Goal: Navigation & Orientation: Find specific page/section

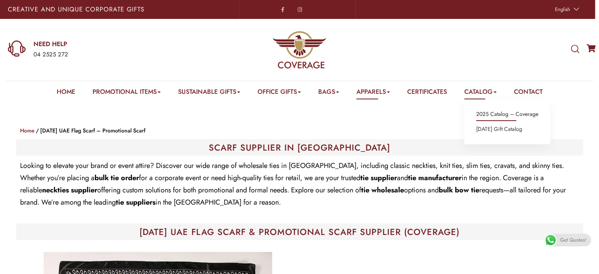
click at [510, 113] on link "2025 Catalog – Coverage" at bounding box center [507, 114] width 62 height 10
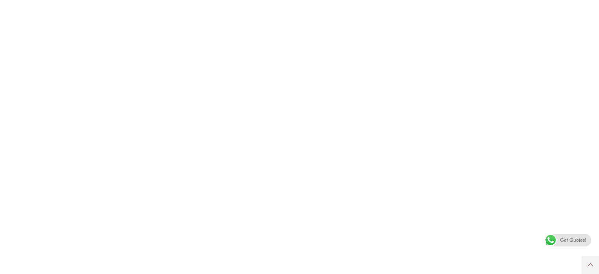
scroll to position [158, 0]
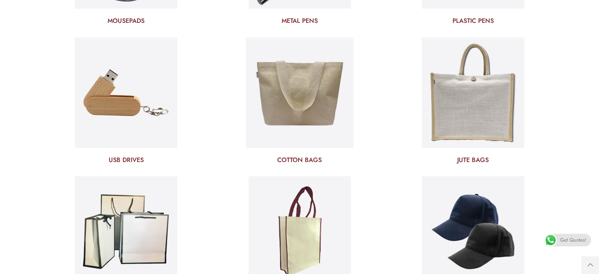
scroll to position [2759, 0]
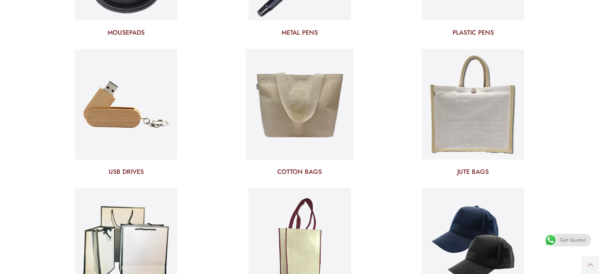
click at [298, 101] on img at bounding box center [300, 105] width 108 height 116
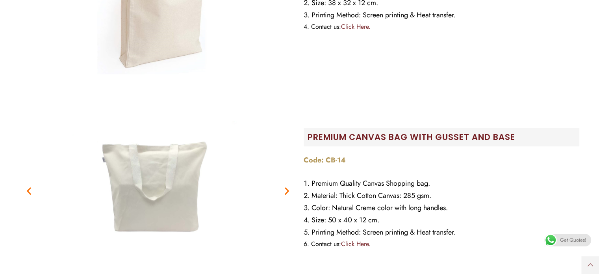
scroll to position [749, 0]
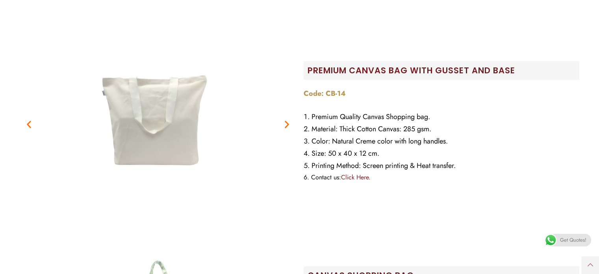
click at [284, 121] on icon "Next slide" at bounding box center [287, 124] width 10 height 10
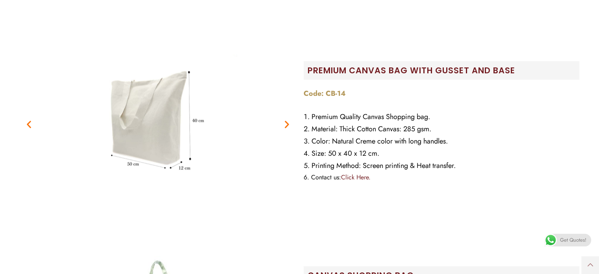
click at [284, 121] on icon "Next slide" at bounding box center [287, 124] width 10 height 10
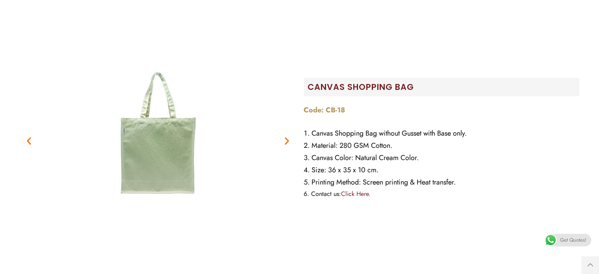
scroll to position [985, 0]
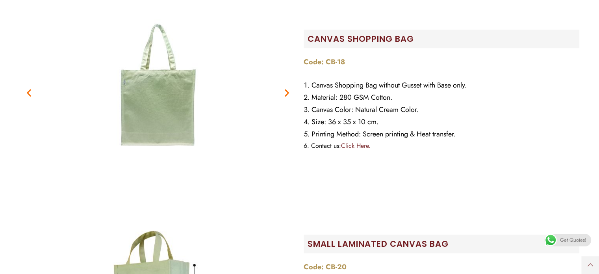
click at [285, 89] on icon "Next slide" at bounding box center [287, 92] width 10 height 10
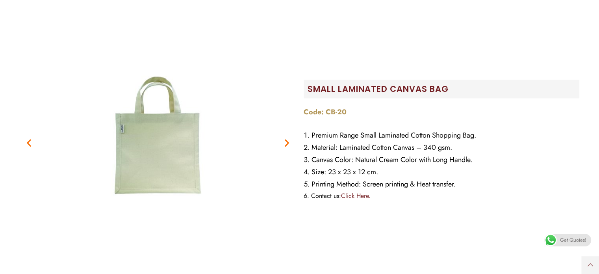
scroll to position [1143, 0]
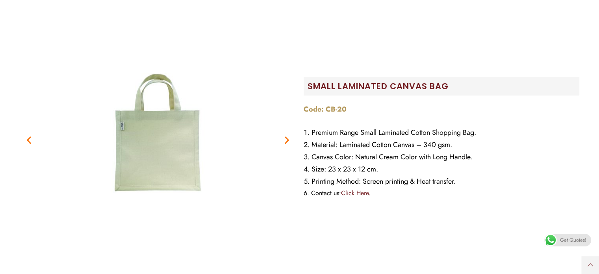
click at [287, 138] on icon "Next slide" at bounding box center [287, 140] width 10 height 10
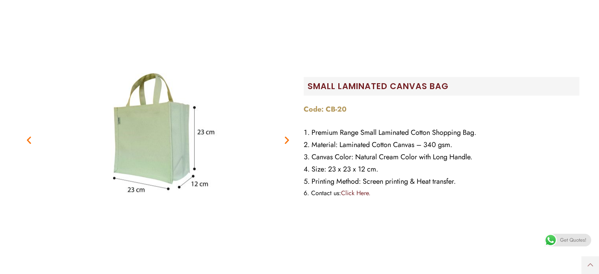
click at [287, 138] on icon "Next slide" at bounding box center [287, 140] width 10 height 10
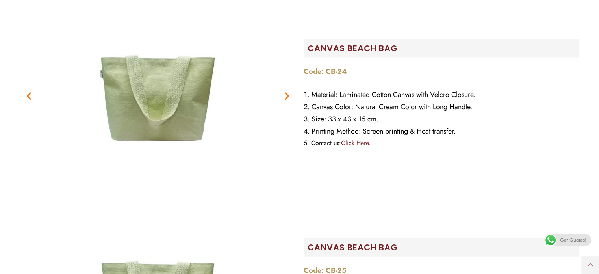
scroll to position [2010, 0]
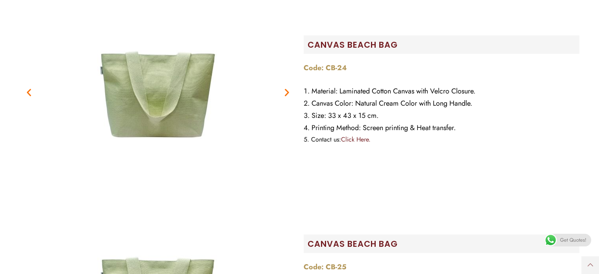
click at [287, 91] on icon "Next slide" at bounding box center [287, 92] width 10 height 10
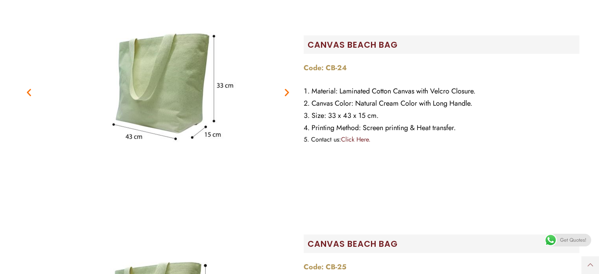
click at [287, 91] on icon "Next slide" at bounding box center [287, 92] width 10 height 10
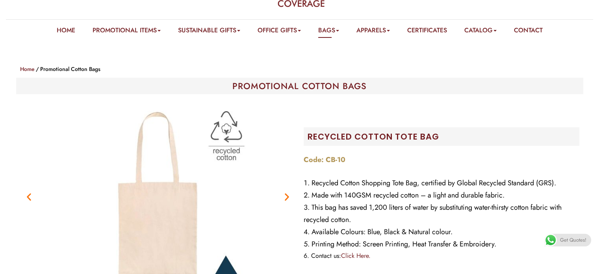
scroll to position [158, 0]
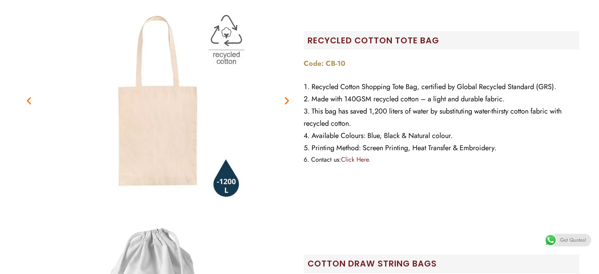
click at [287, 99] on icon "Next slide" at bounding box center [287, 100] width 10 height 10
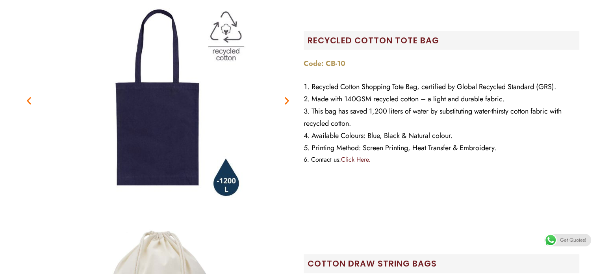
click at [287, 99] on icon "Next slide" at bounding box center [287, 100] width 10 height 10
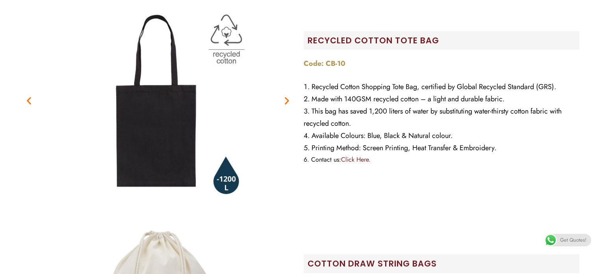
click at [287, 99] on icon "Next slide" at bounding box center [287, 100] width 10 height 10
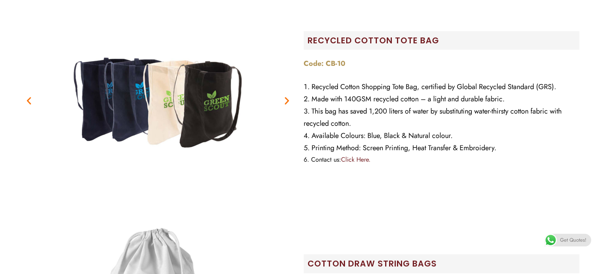
click at [286, 99] on icon "Next slide" at bounding box center [287, 100] width 10 height 10
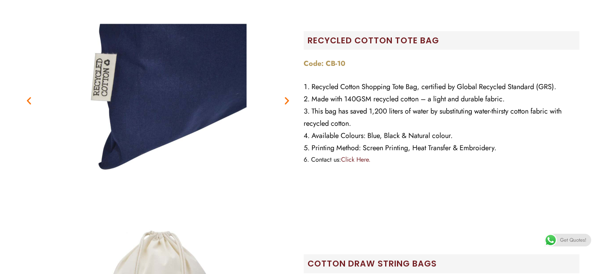
click at [285, 99] on icon "Next slide" at bounding box center [287, 100] width 10 height 10
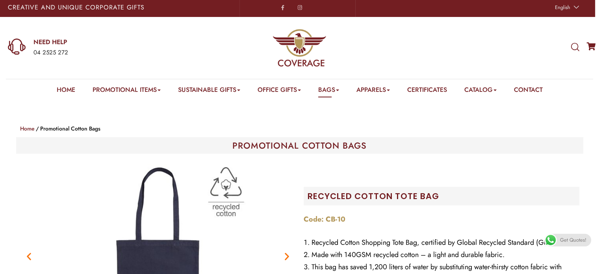
scroll to position [0, 0]
